Goal: Find specific page/section: Find specific page/section

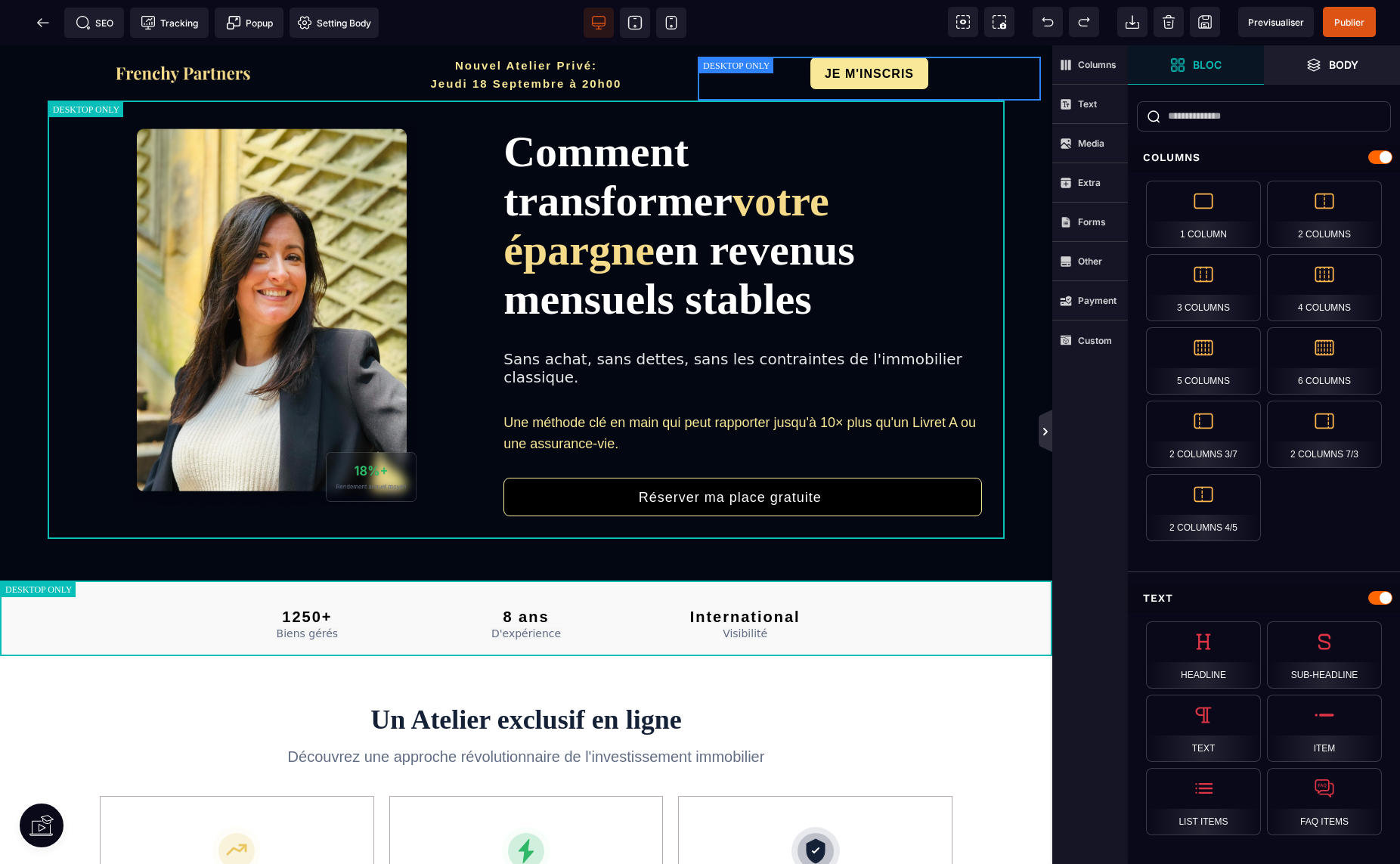
click at [1042, 426] on icon at bounding box center [1045, 432] width 12 height 12
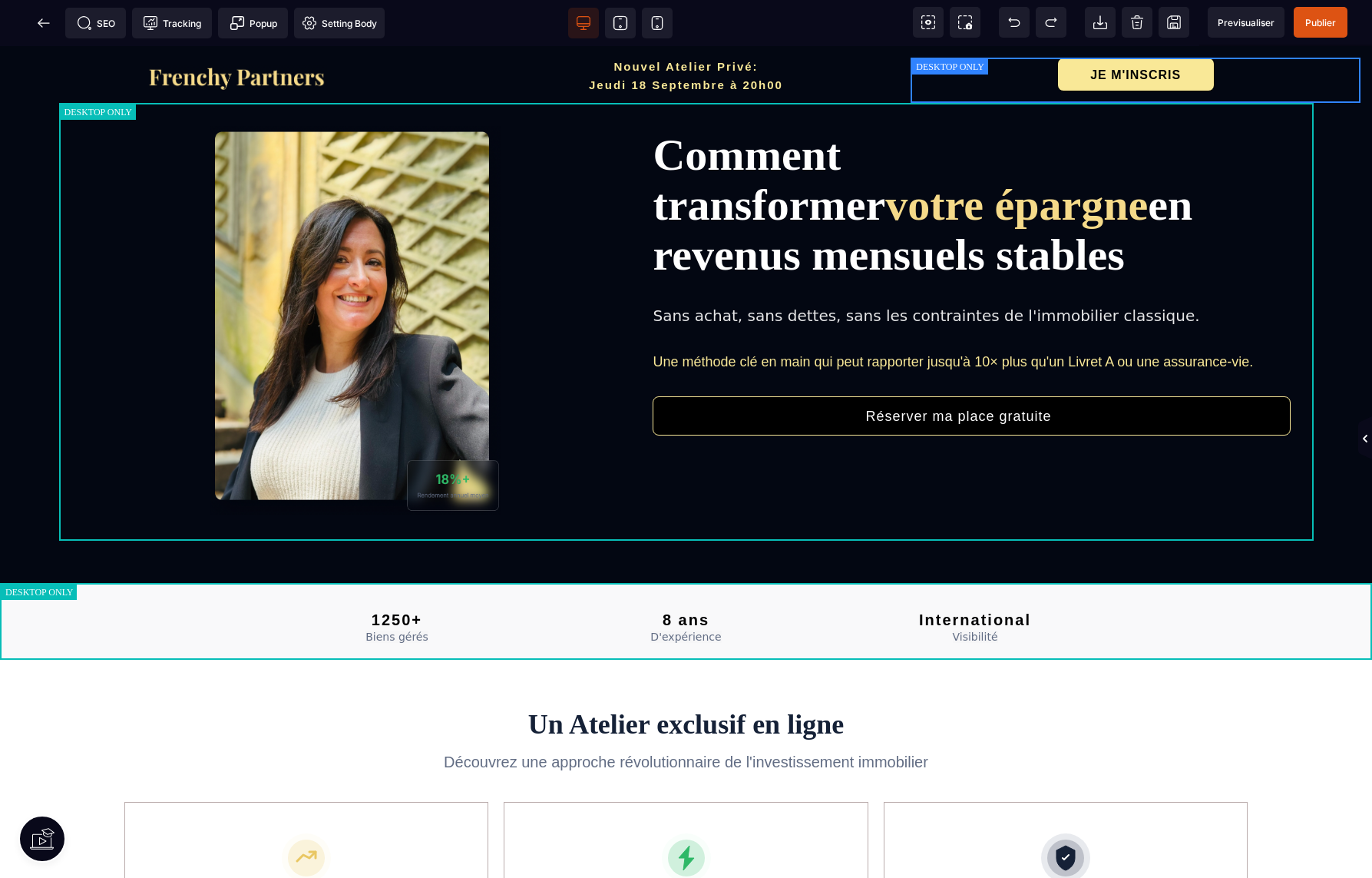
drag, startPoint x: 1367, startPoint y: 434, endPoint x: 1268, endPoint y: 423, distance: 99.6
click at [1367, 434] on icon at bounding box center [1365, 439] width 13 height 13
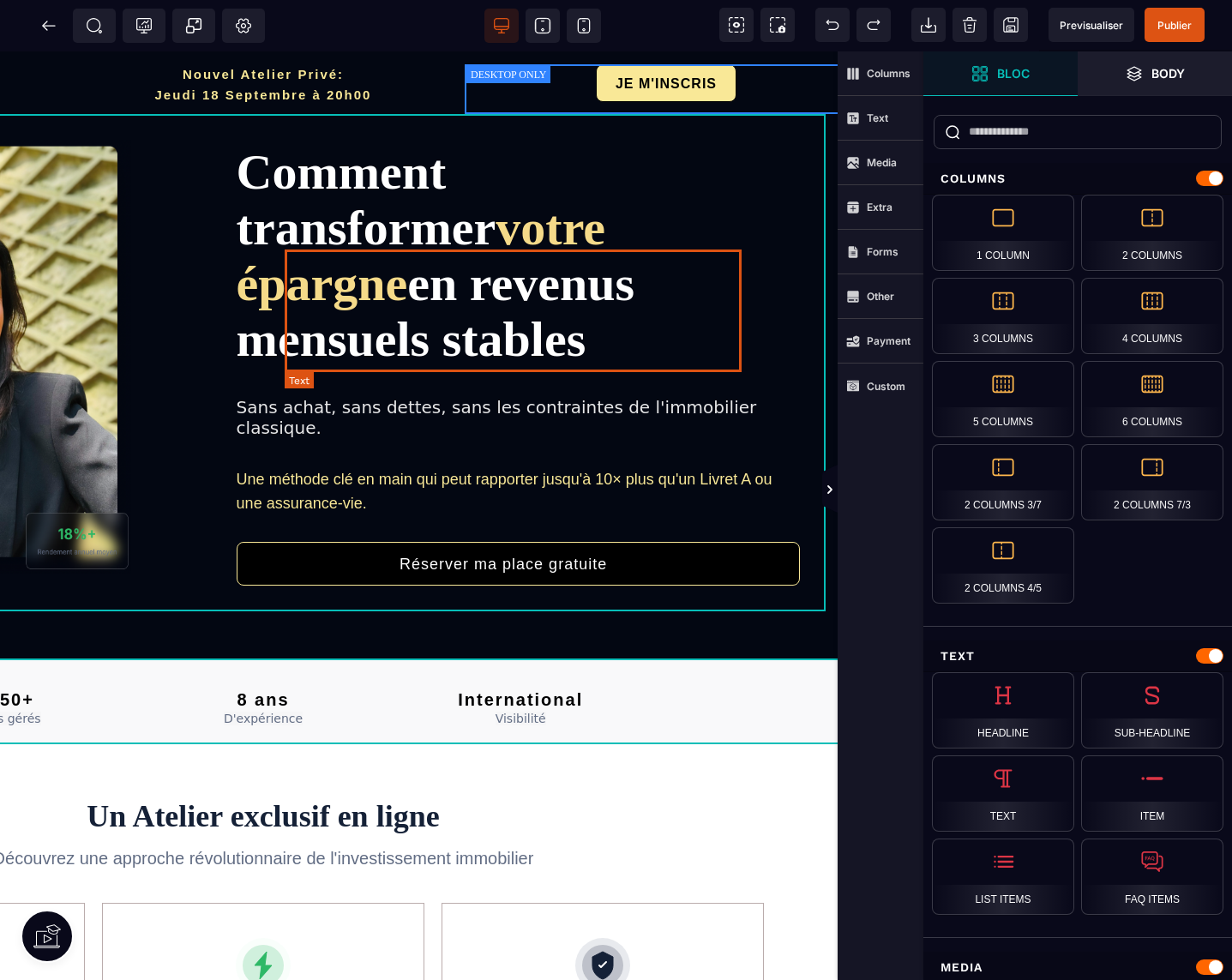
scroll to position [0, 397]
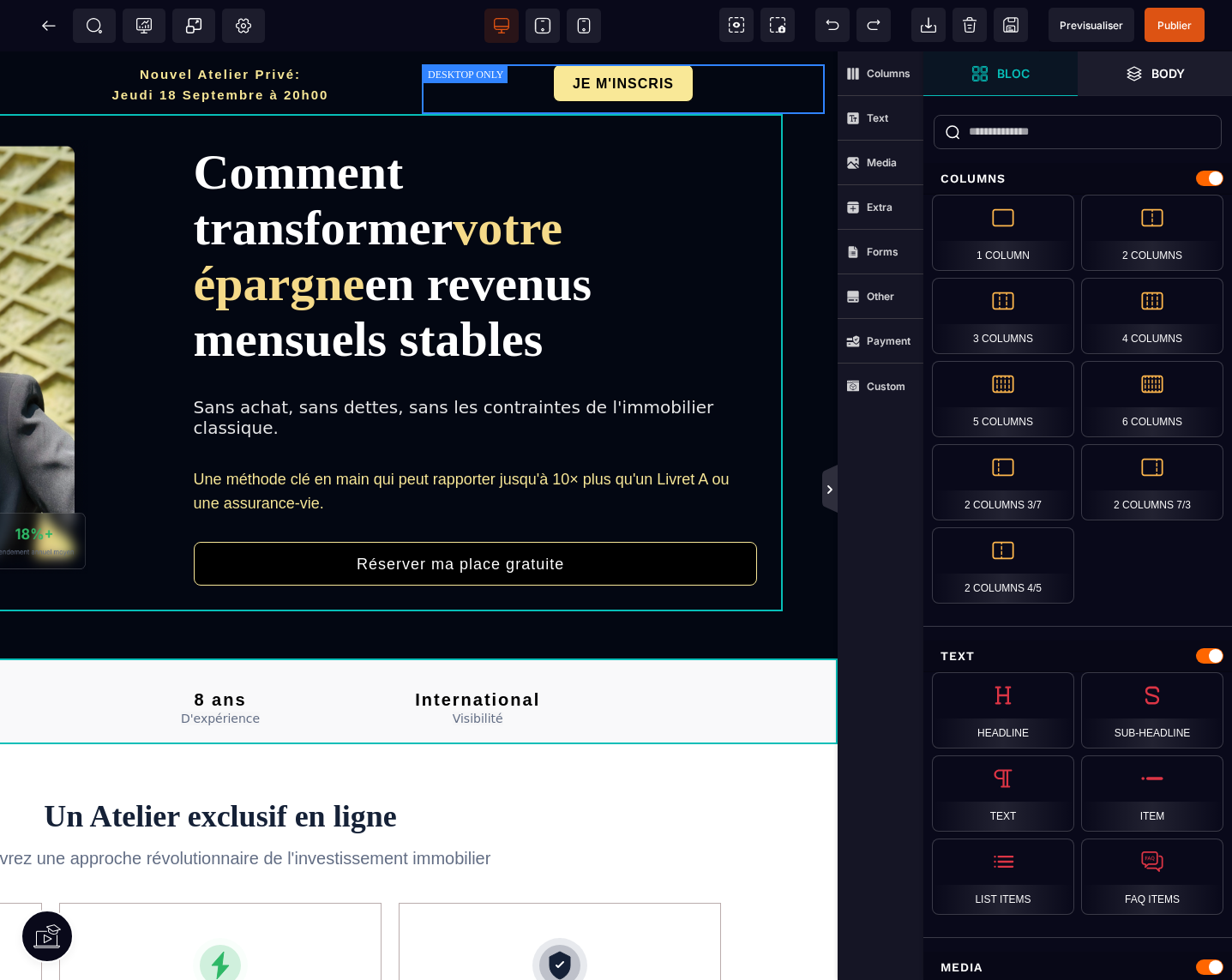
click at [827, 486] on icon at bounding box center [830, 490] width 5 height 9
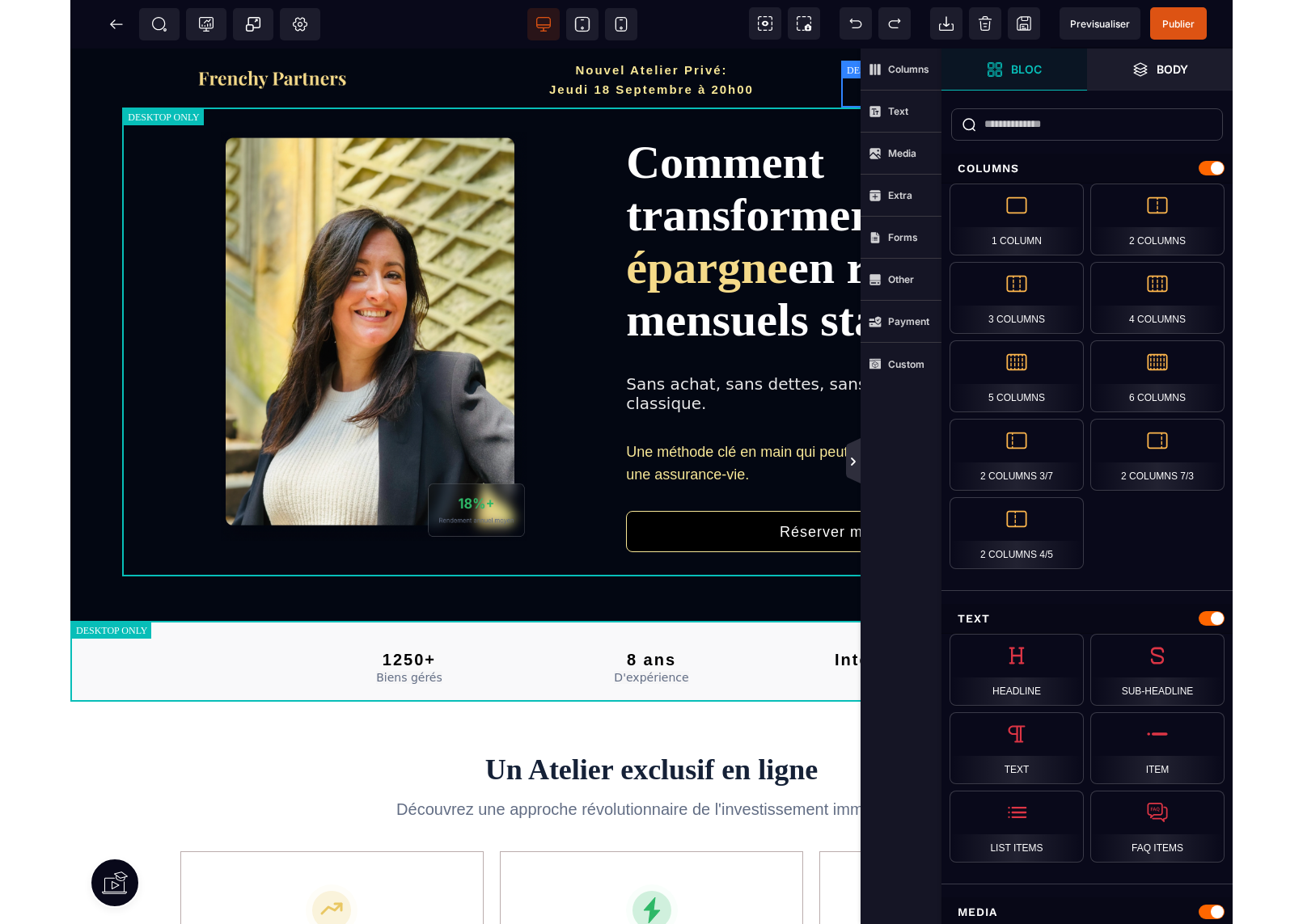
scroll to position [0, 0]
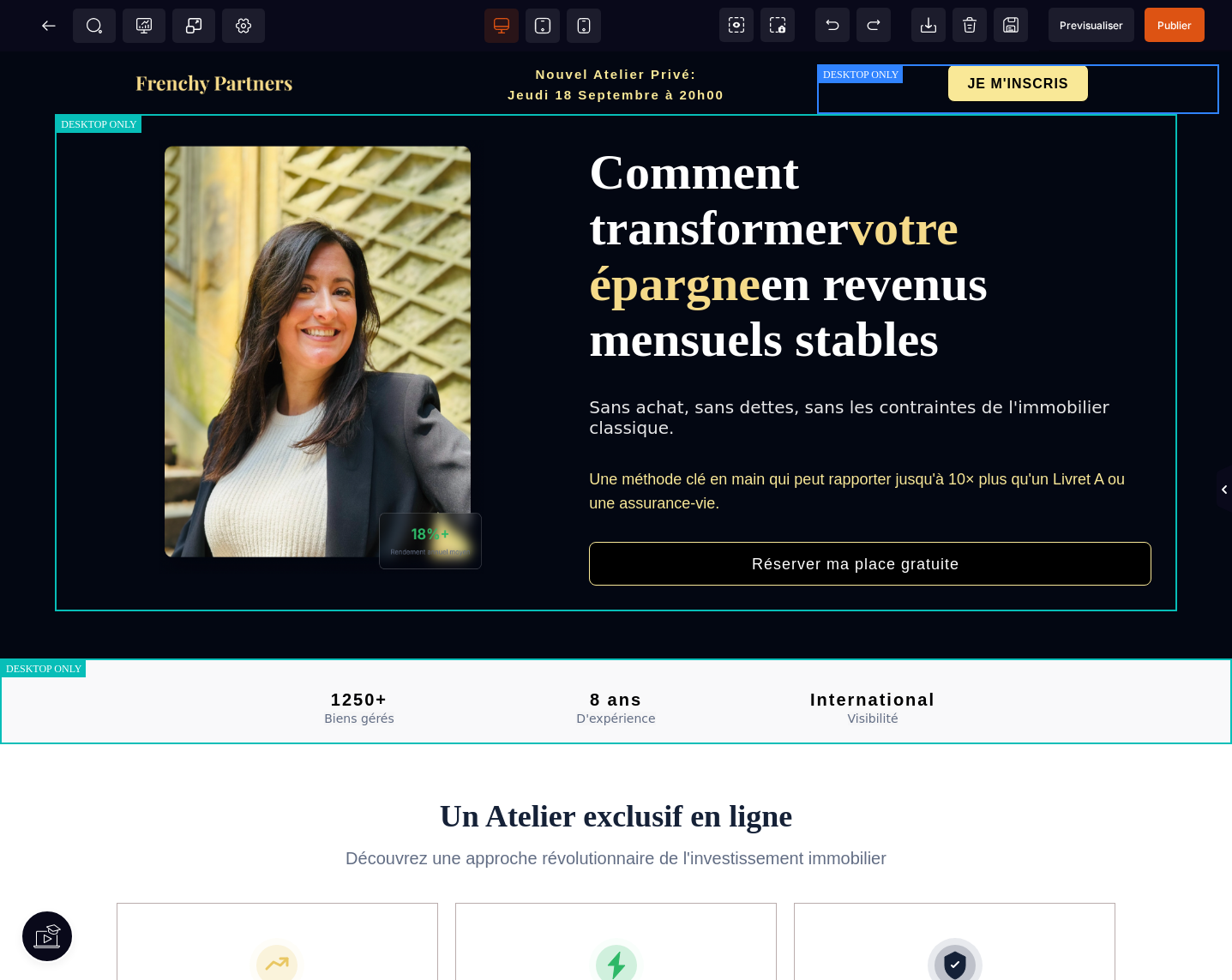
click at [1225, 486] on icon at bounding box center [1224, 490] width 5 height 9
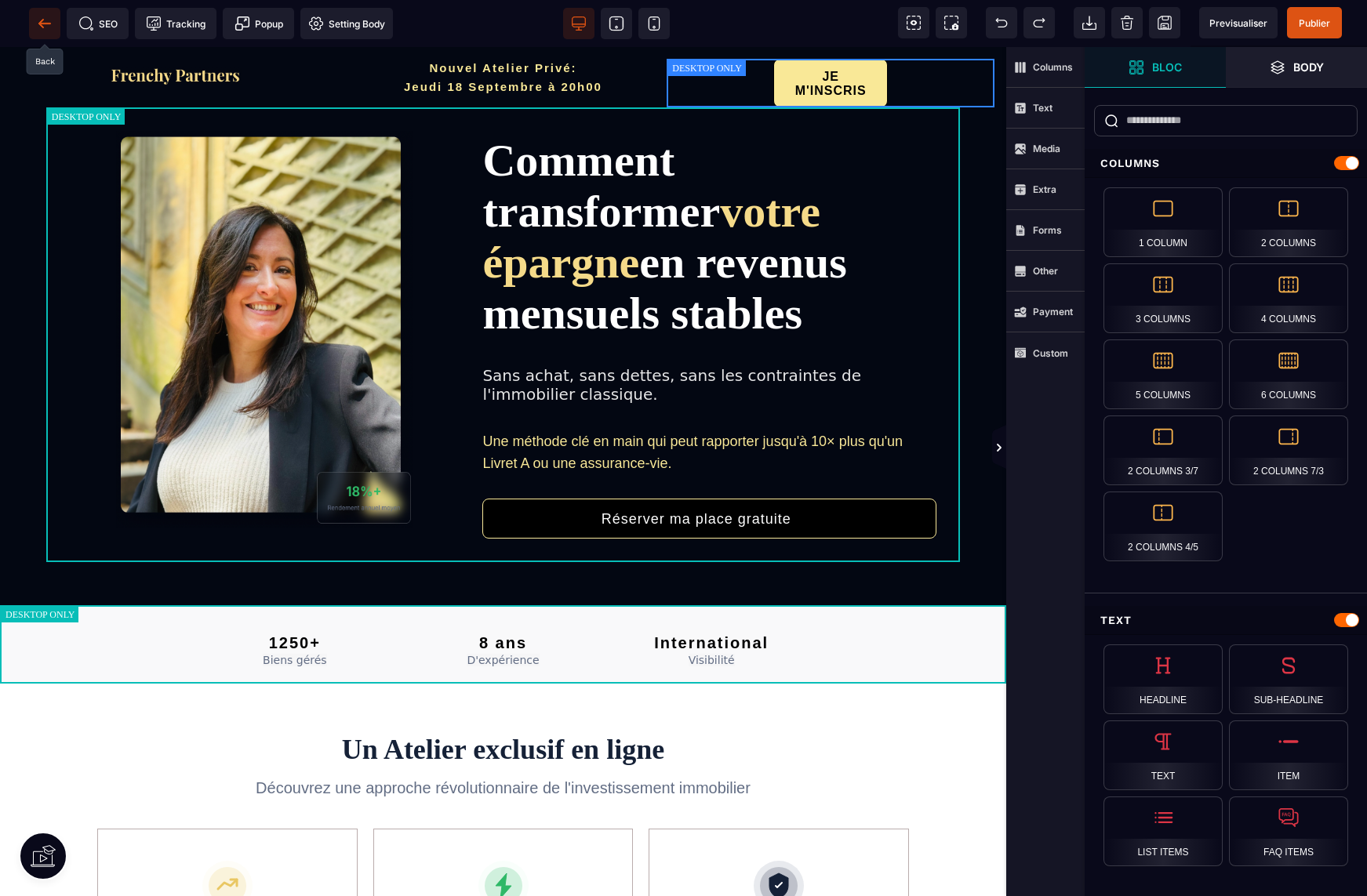
click at [45, 24] on icon at bounding box center [45, 24] width 16 height 16
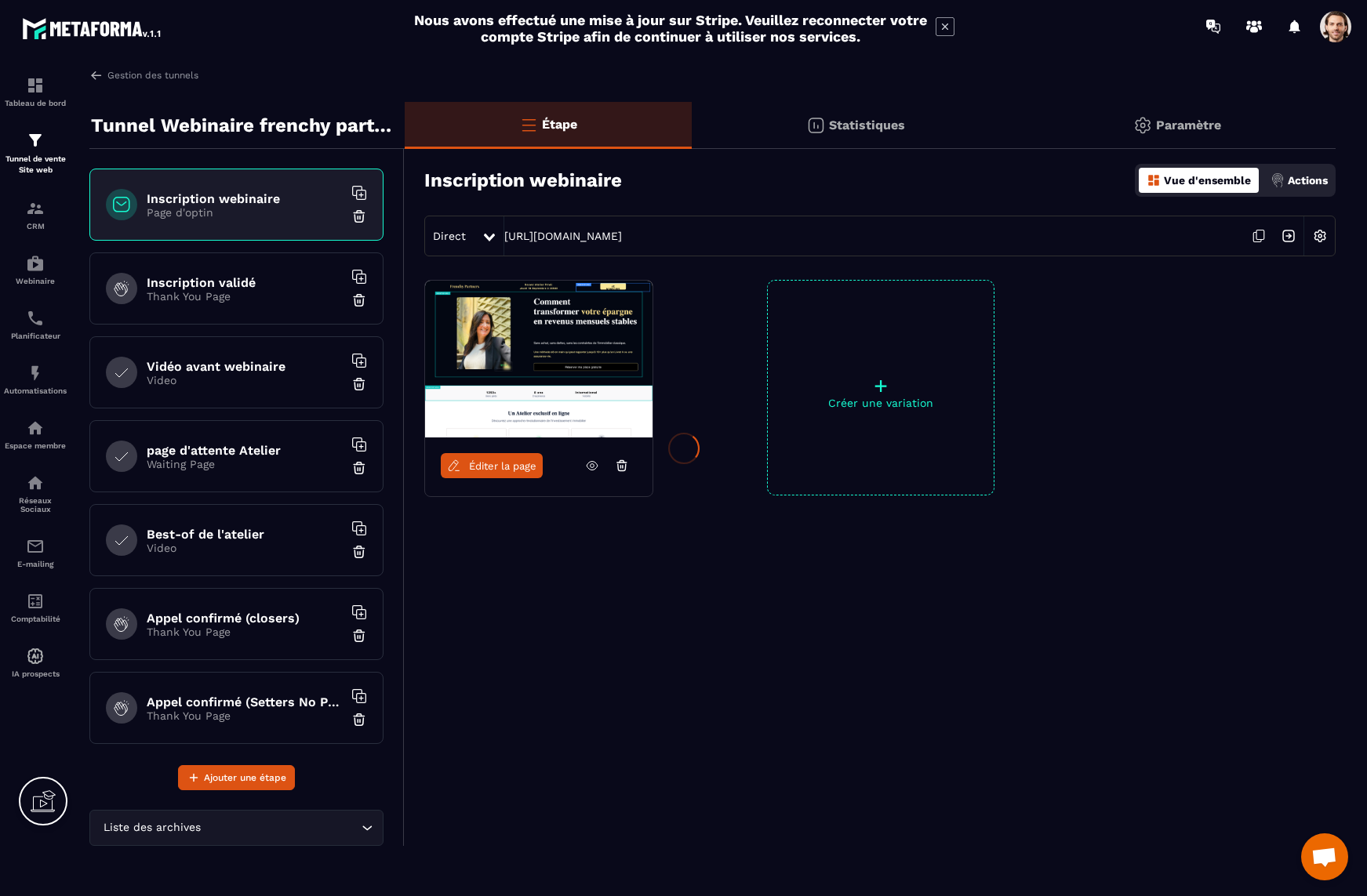
click at [637, 626] on div at bounding box center [683, 448] width 1367 height 896
click at [237, 630] on p "Thank You Page" at bounding box center [245, 632] width 196 height 13
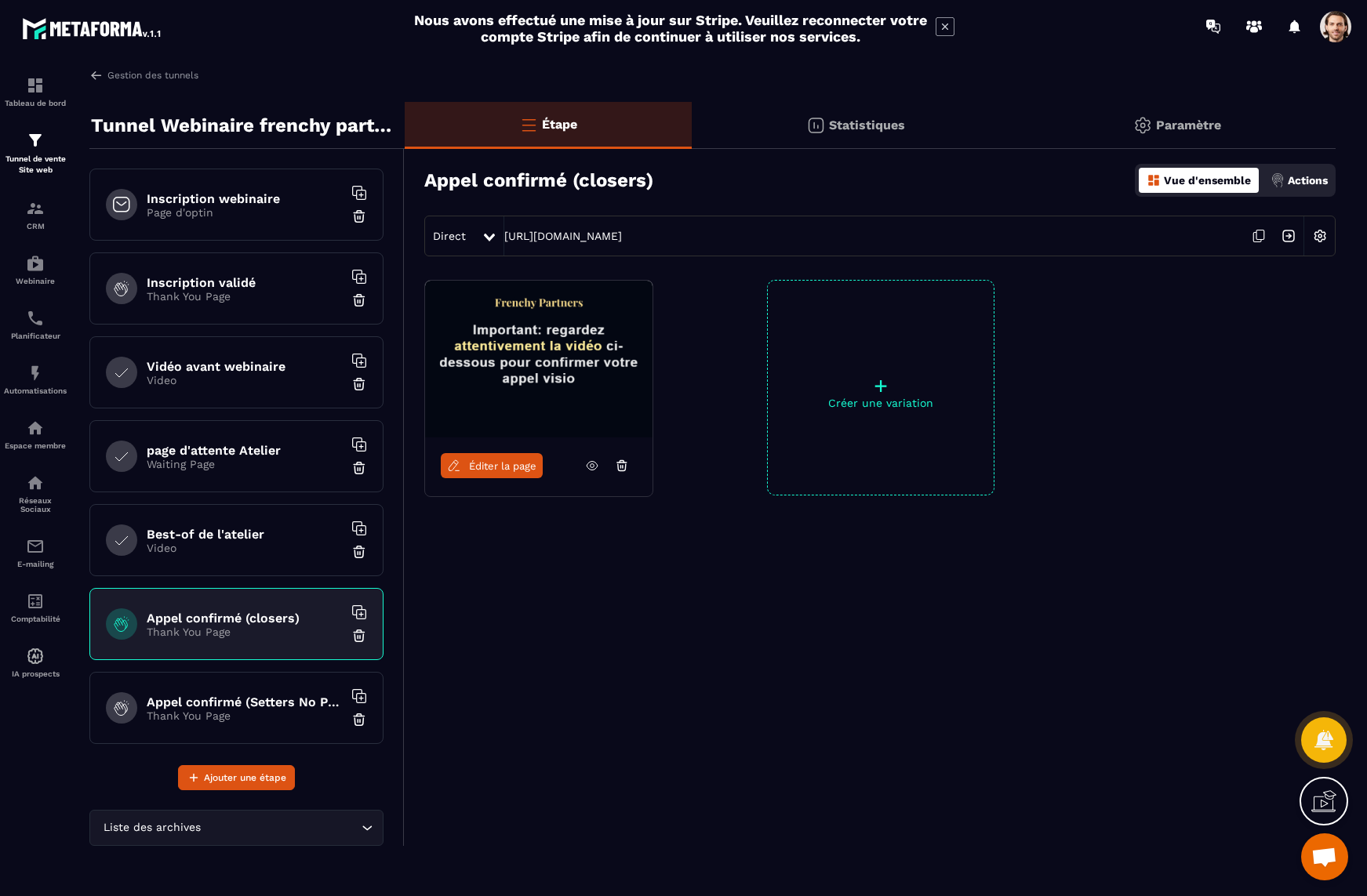
click at [253, 681] on div "Appel confirmé (Setters No Pixel/tracking) Thank You Page" at bounding box center [237, 708] width 294 height 72
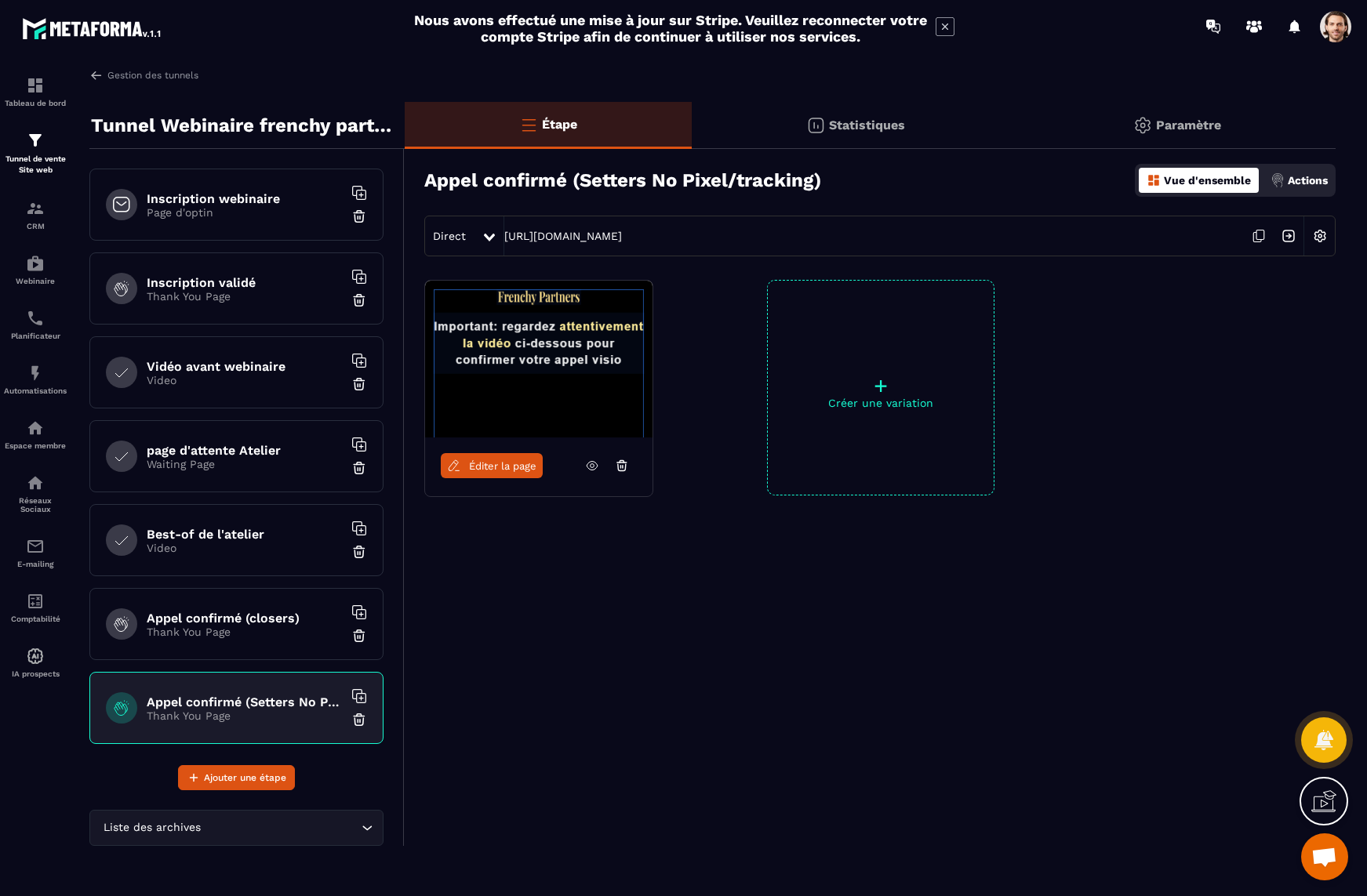
click at [499, 463] on span "Éditer la page" at bounding box center [503, 466] width 67 height 12
